Goal: Task Accomplishment & Management: Use online tool/utility

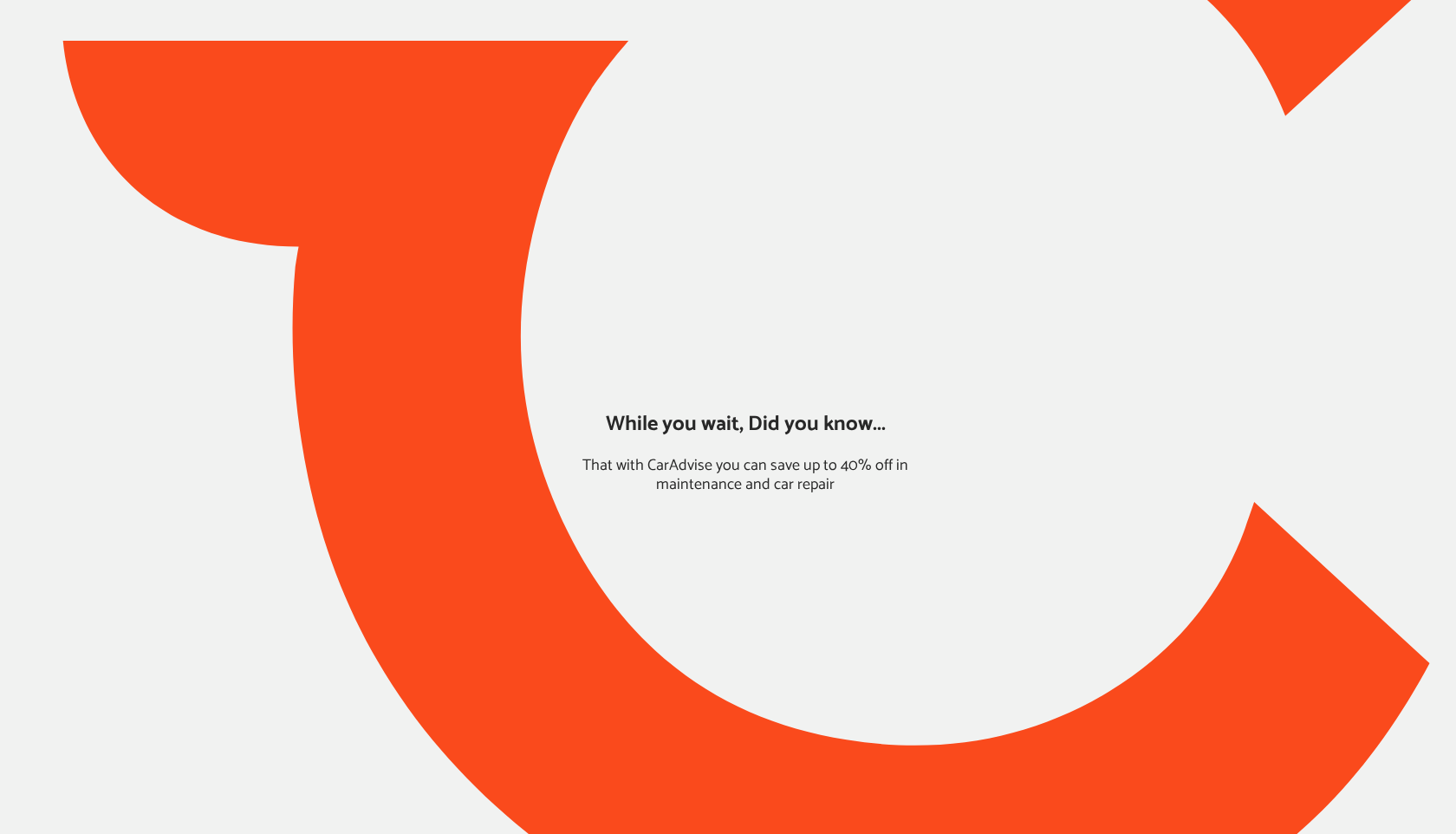
type input "*****"
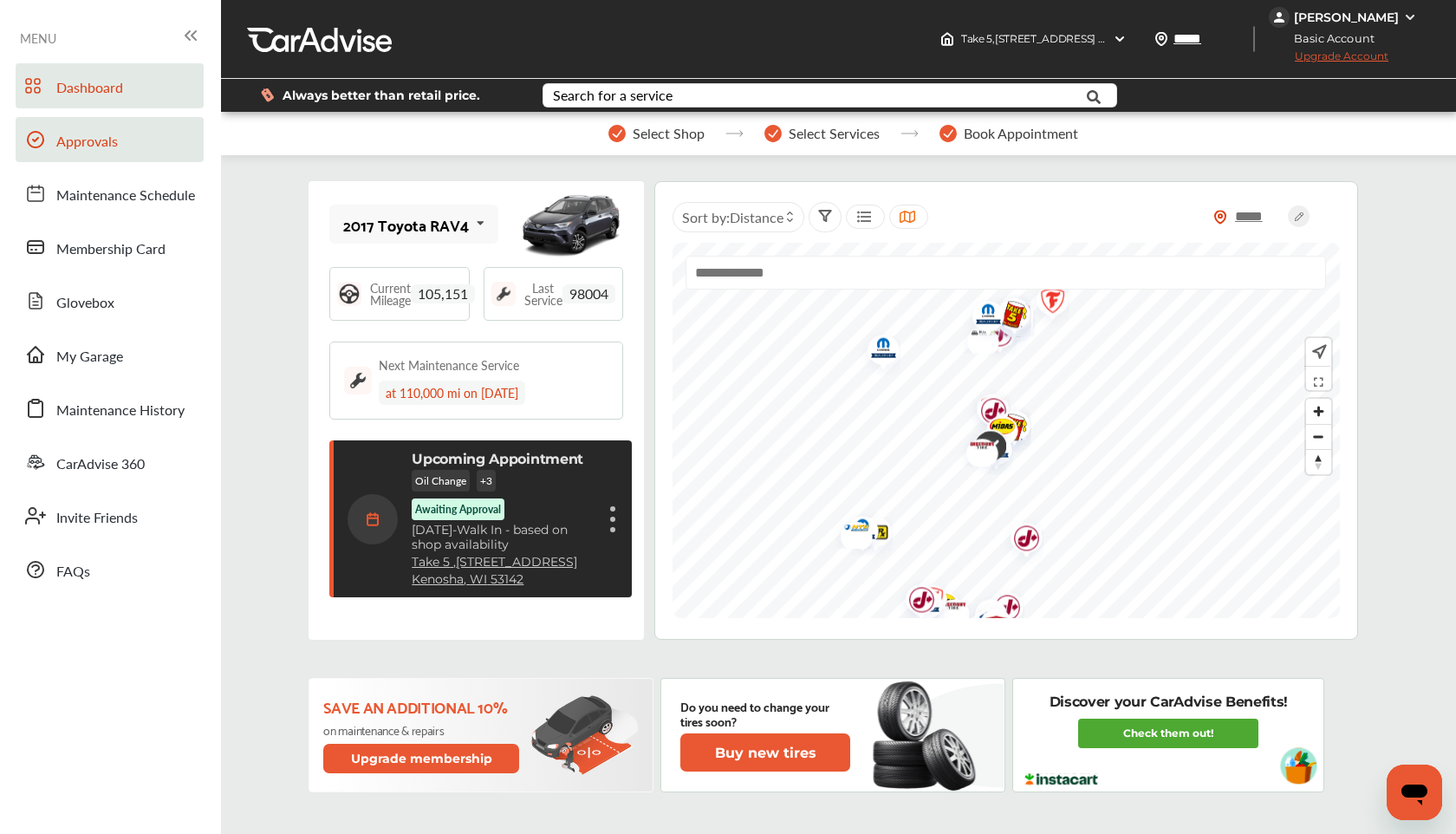
click at [115, 144] on span "Approvals" at bounding box center [87, 141] width 62 height 22
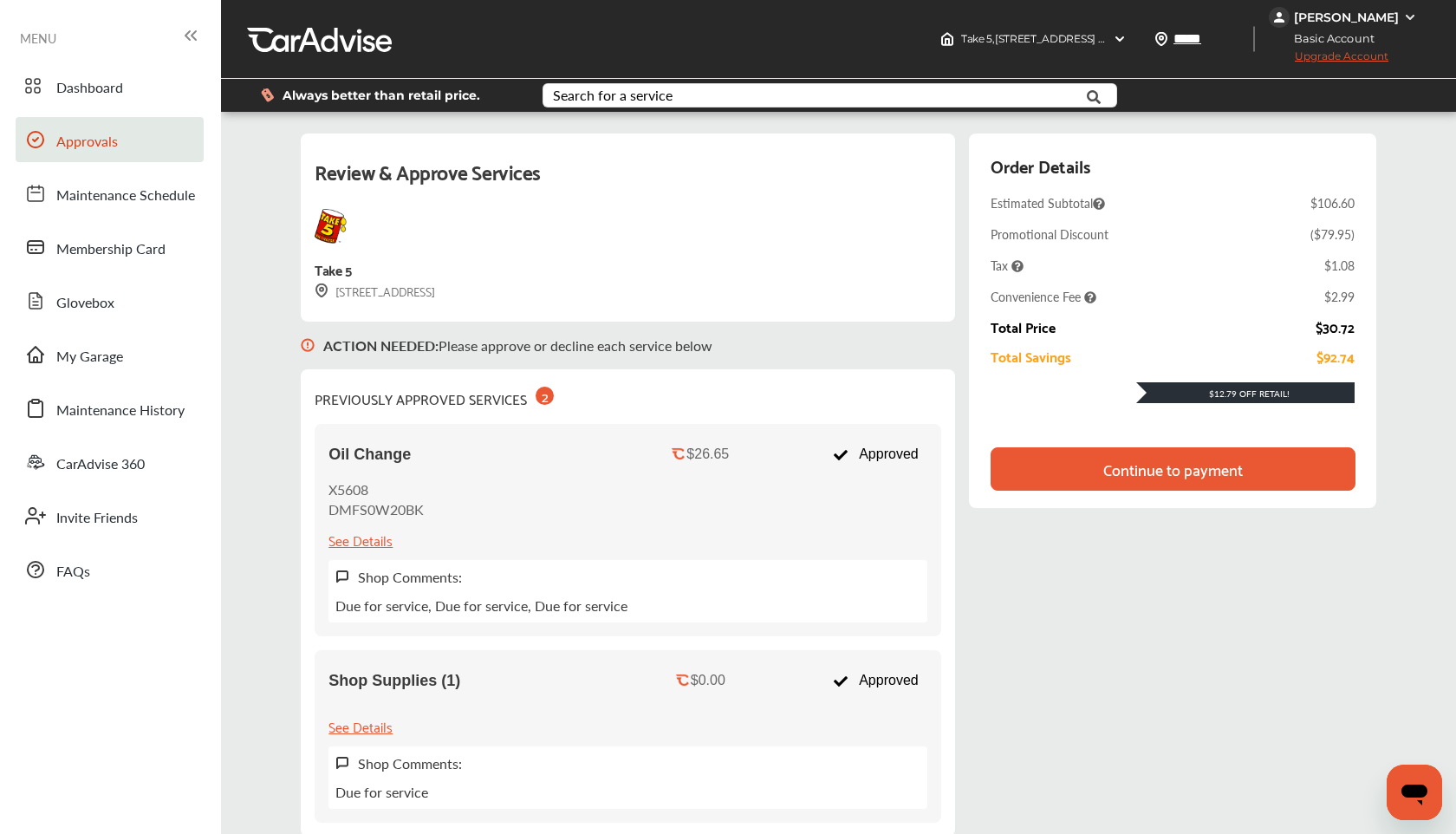
click at [1120, 470] on div "Continue to payment" at bounding box center [1173, 469] width 139 height 17
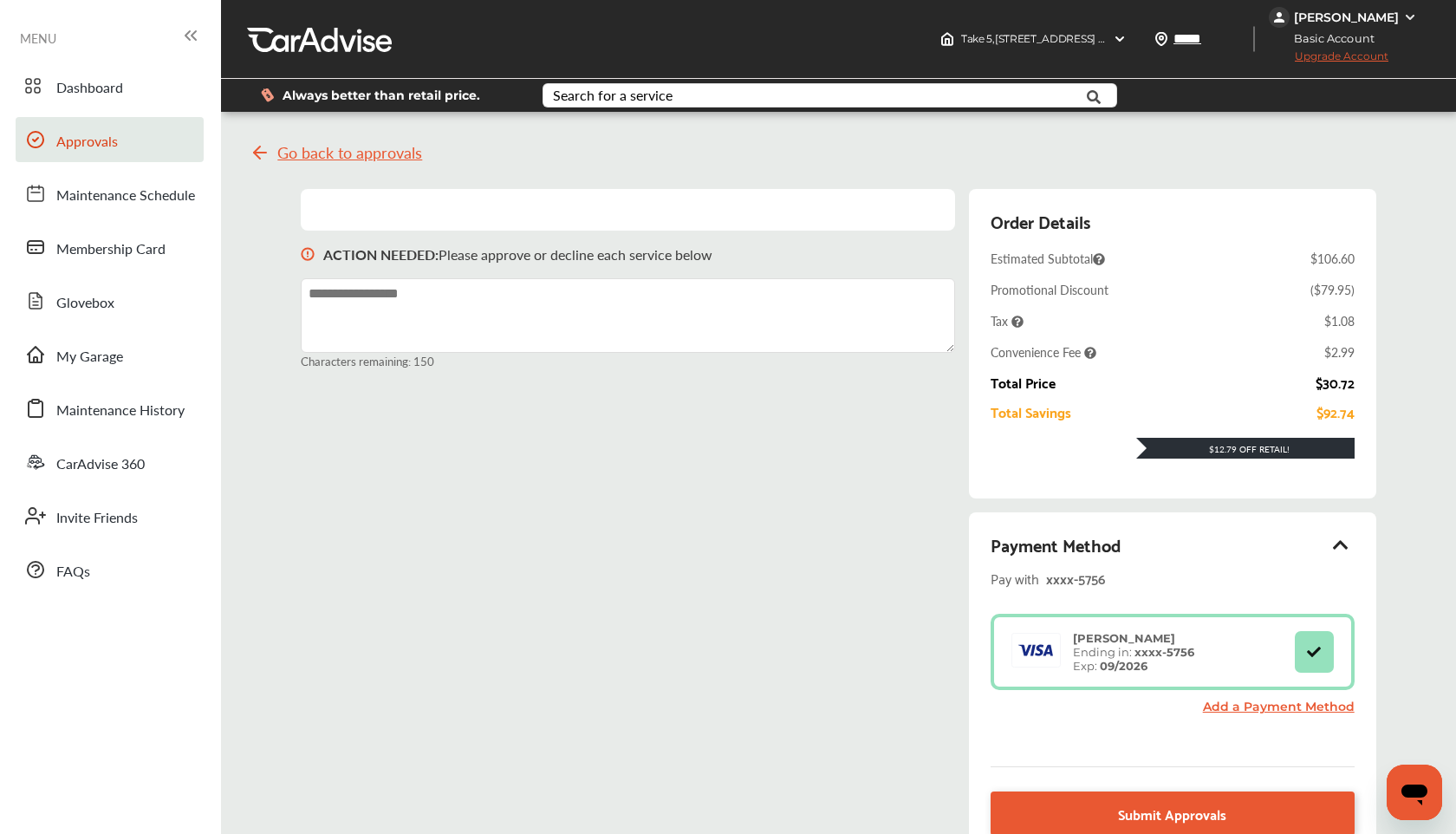
scroll to position [238, 0]
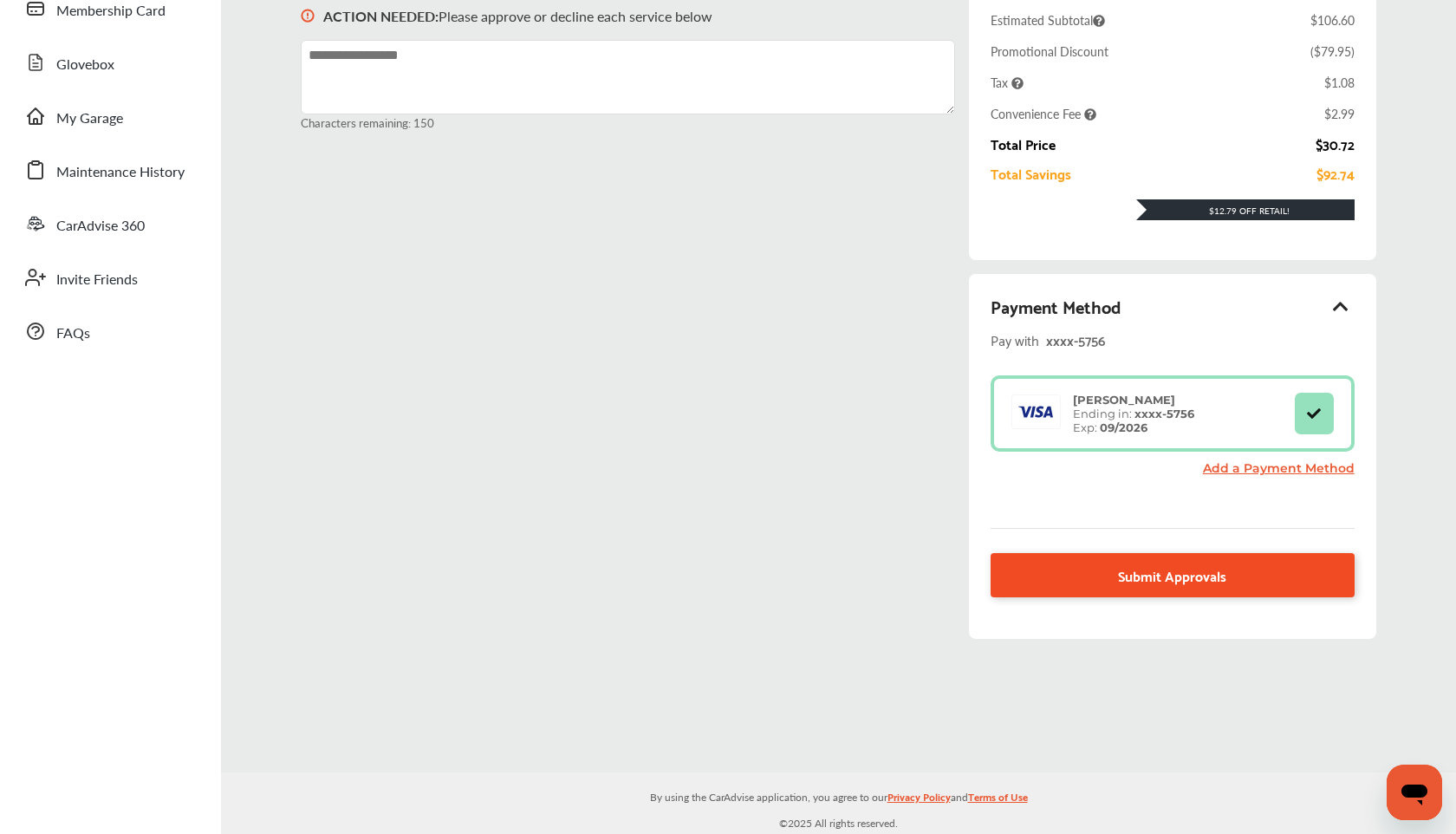
click at [1134, 576] on span "Submit Approvals" at bounding box center [1173, 575] width 108 height 23
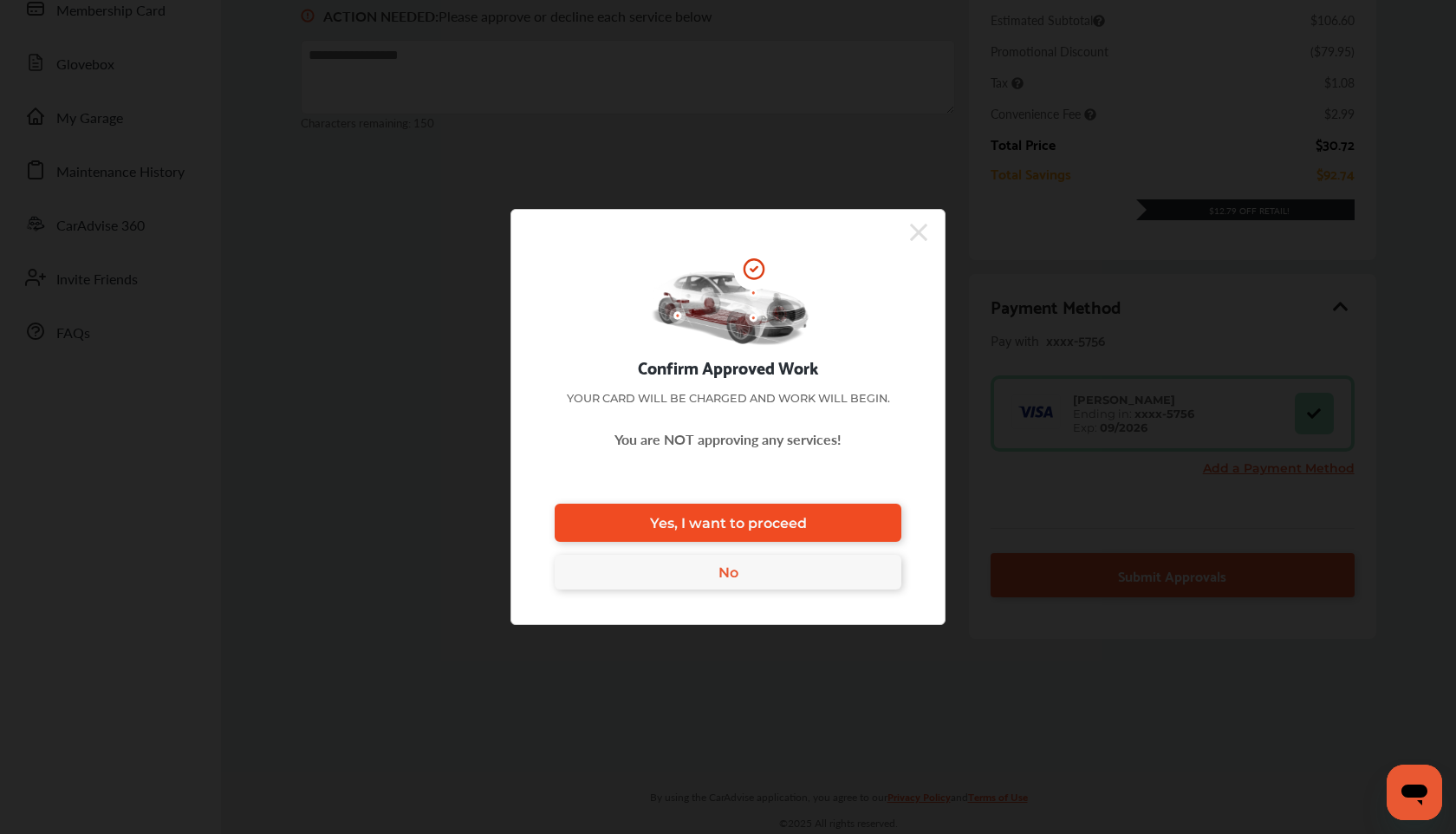
click at [771, 508] on link "Yes, I want to proceed" at bounding box center [728, 521] width 346 height 38
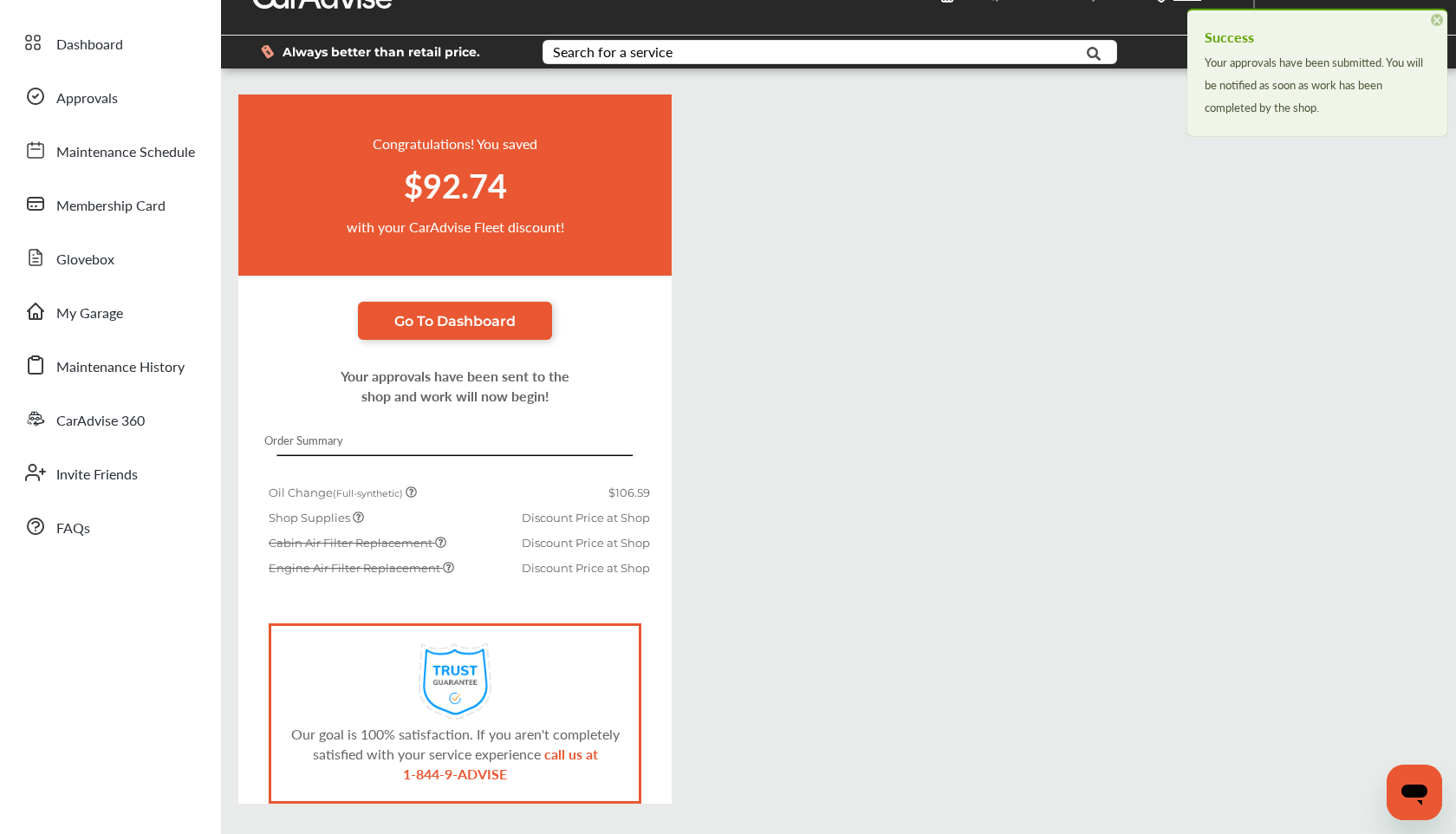
scroll to position [104, 0]
